Goal: Task Accomplishment & Management: Use online tool/utility

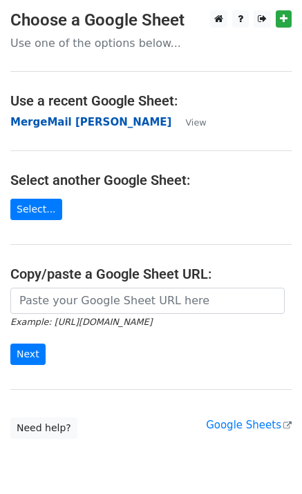
click at [70, 121] on strong "MergeMail [PERSON_NAME]" at bounding box center [90, 122] width 161 height 12
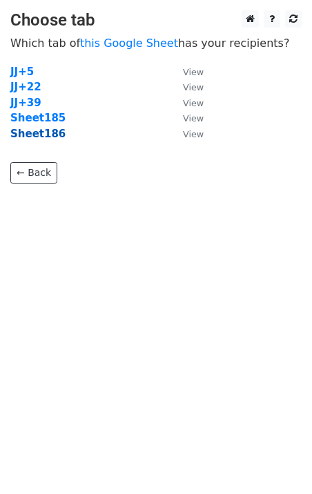
click at [37, 139] on strong "Sheet186" at bounding box center [37, 134] width 55 height 12
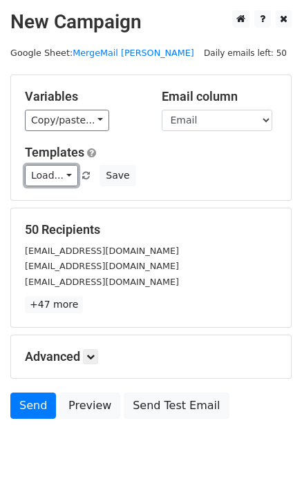
click at [57, 179] on link "Load..." at bounding box center [51, 175] width 53 height 21
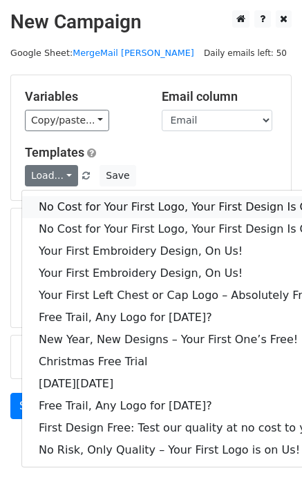
click at [72, 204] on link "No Cost for Your First Logo, Your First Design Is On Us!" at bounding box center [187, 207] width 331 height 22
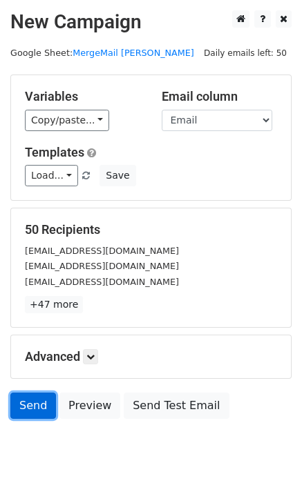
click at [19, 403] on link "Send" at bounding box center [33, 406] width 46 height 26
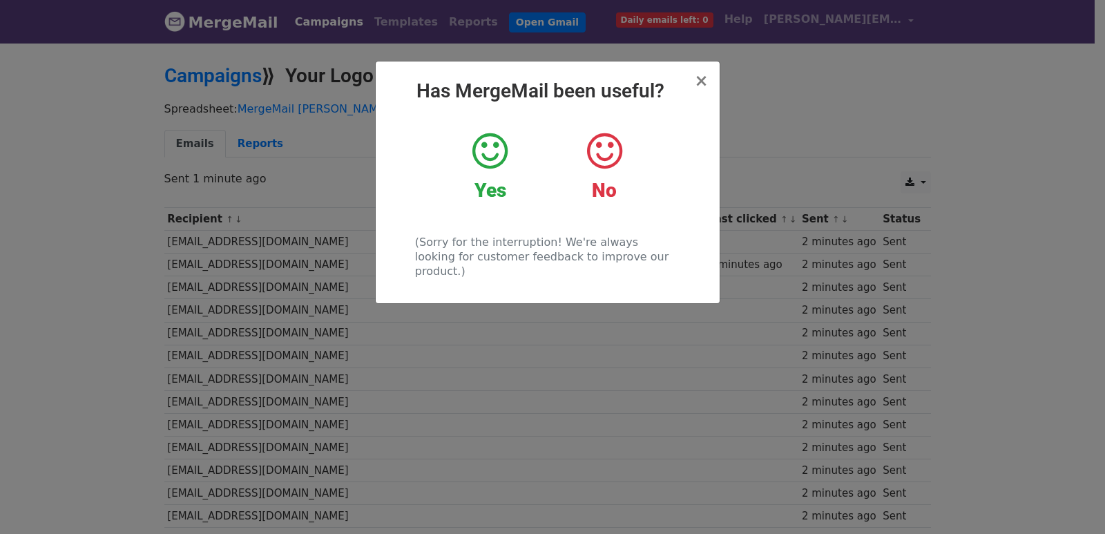
click at [273, 261] on div "× Has MergeMail been useful? Yes No (Sorry for the interruption! We're always l…" at bounding box center [552, 287] width 1105 height 492
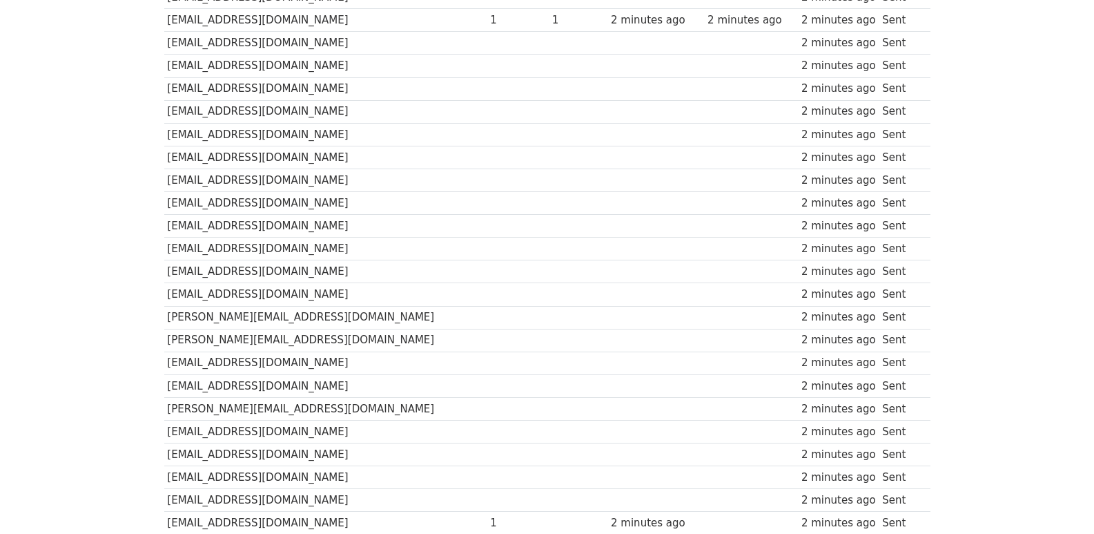
scroll to position [961, 0]
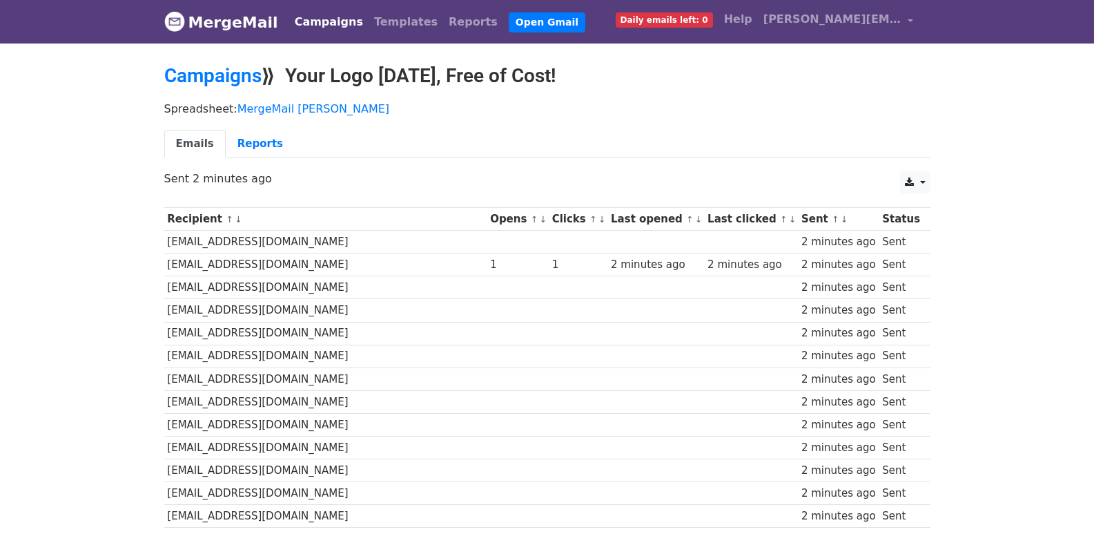
scroll to position [961, 0]
